Goal: Navigation & Orientation: Find specific page/section

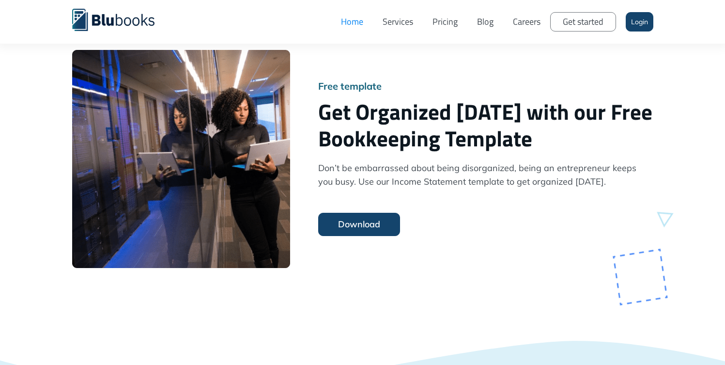
scroll to position [3181, 0]
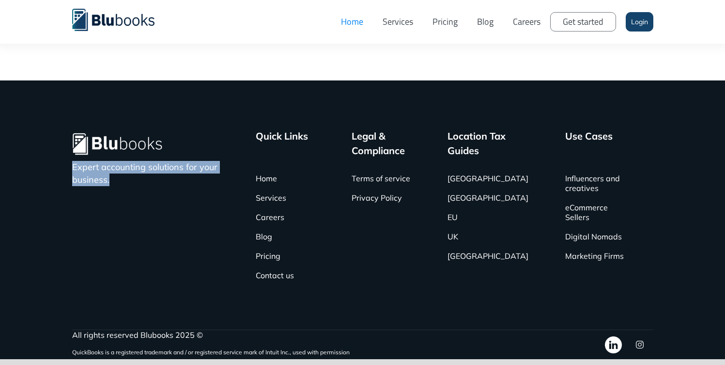
drag, startPoint x: 96, startPoint y: 163, endPoint x: 71, endPoint y: 155, distance: 26.5
click at [71, 155] on div "Expert accounting solutions for your business. Quick Links ‍ Home Services Care…" at bounding box center [362, 219] width 725 height 279
click at [70, 154] on div "Expert accounting solutions for your business. Quick Links ‍ Home Services Care…" at bounding box center [362, 219] width 725 height 279
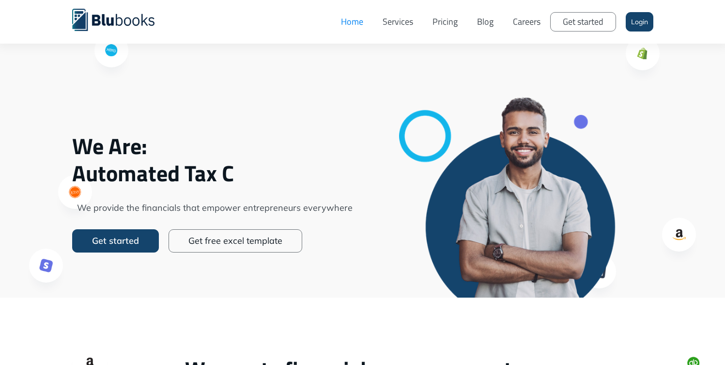
scroll to position [0, 0]
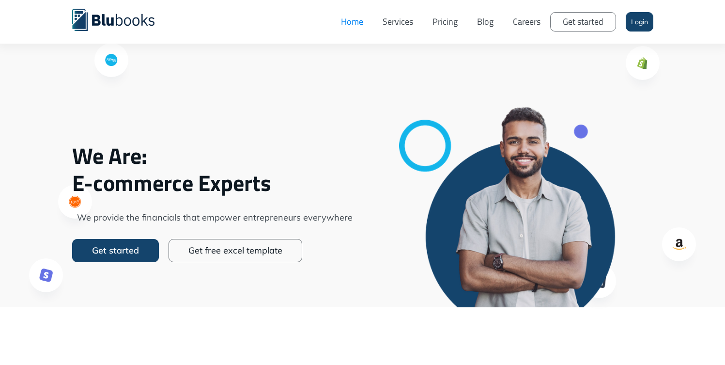
click at [394, 21] on link "Services" at bounding box center [398, 21] width 50 height 29
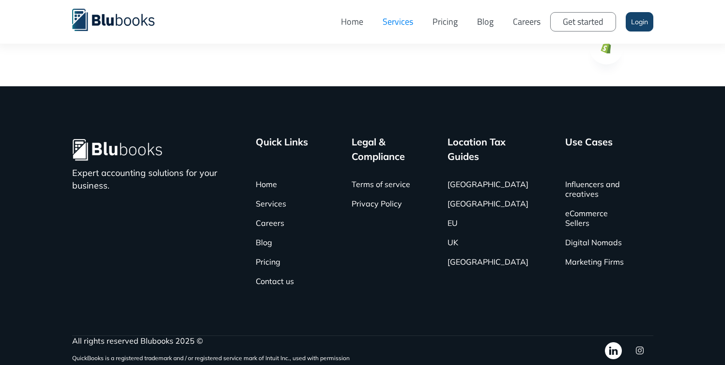
scroll to position [2603, 0]
